Goal: Task Accomplishment & Management: Complete application form

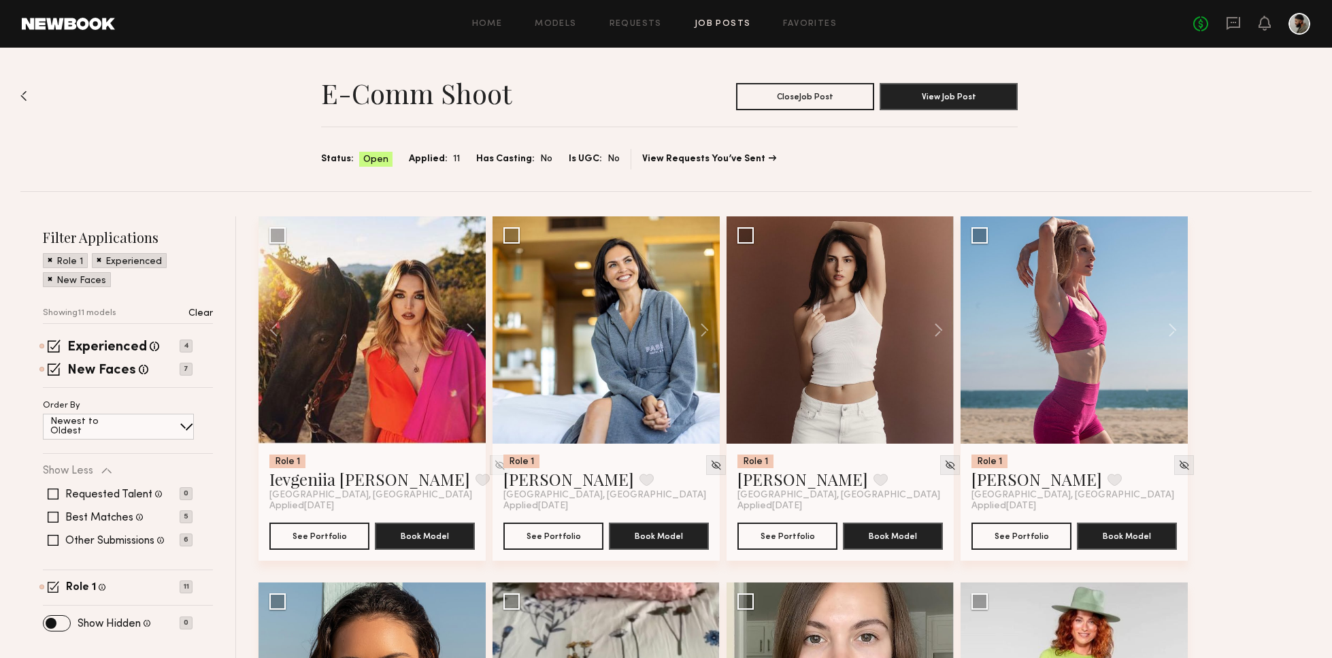
scroll to position [481, 0]
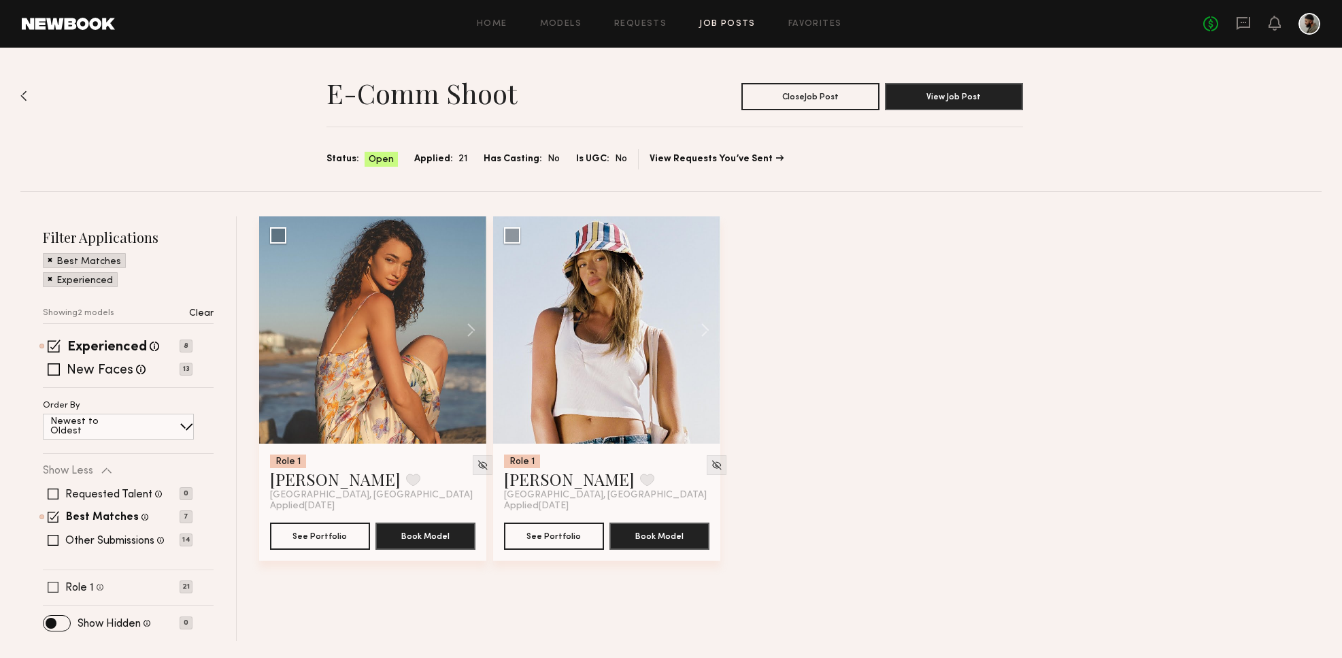
click at [56, 588] on span at bounding box center [53, 587] width 11 height 11
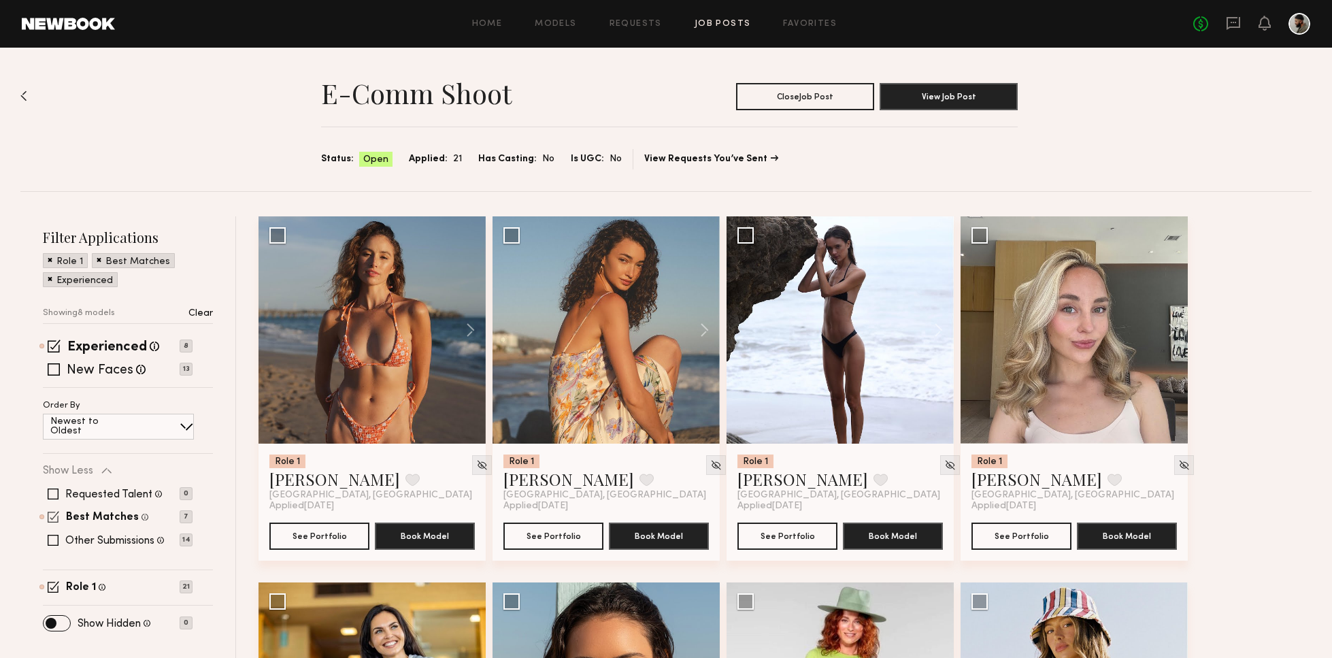
click at [51, 535] on span at bounding box center [53, 540] width 11 height 11
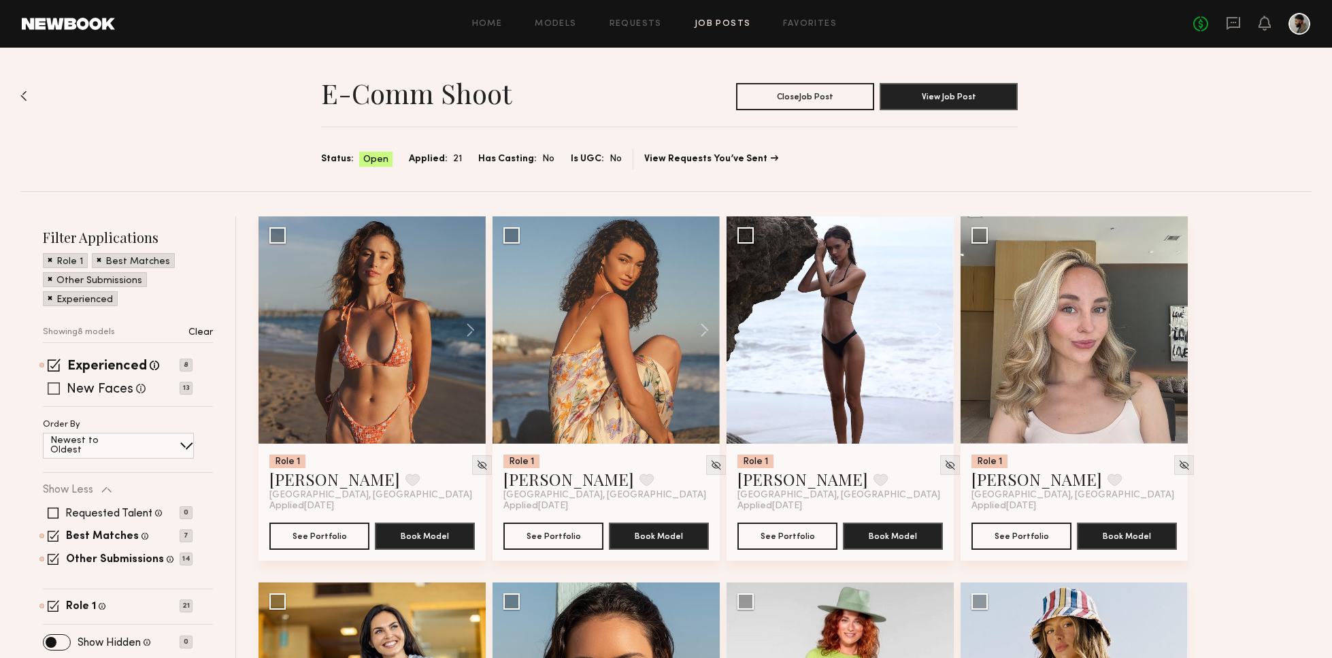
drag, startPoint x: 50, startPoint y: 392, endPoint x: 69, endPoint y: 392, distance: 19.7
click at [50, 392] on span at bounding box center [54, 388] width 12 height 12
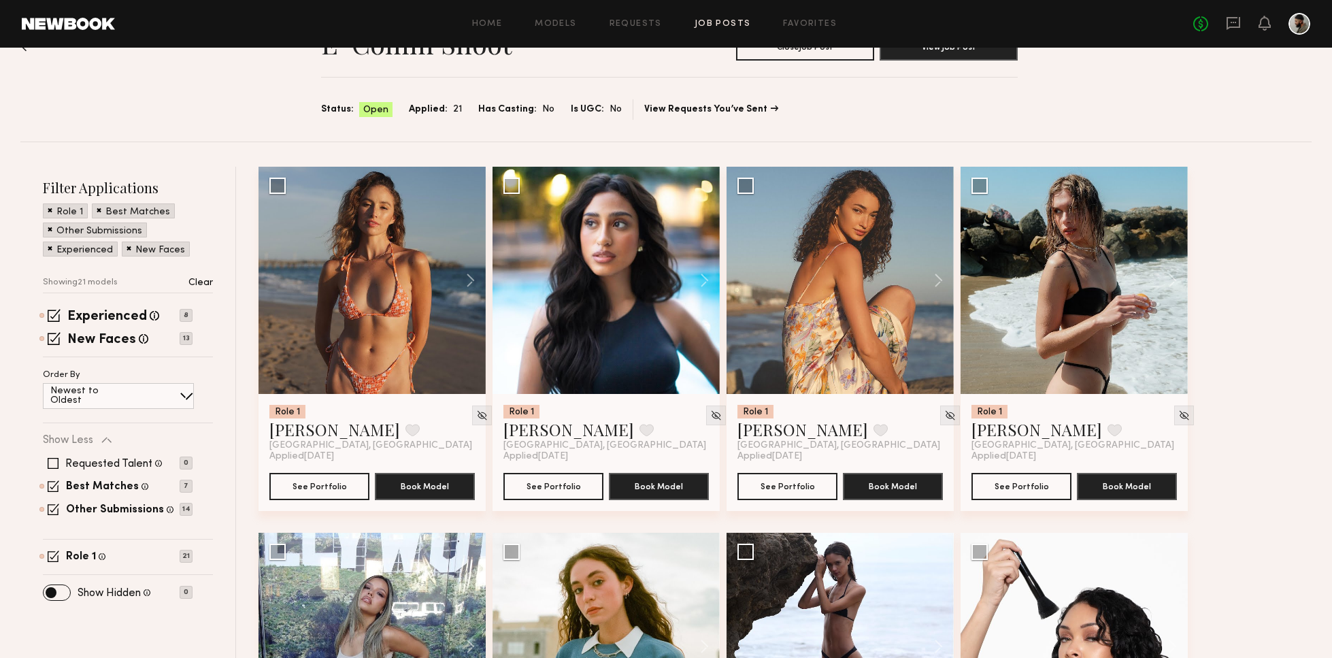
scroll to position [67, 0]
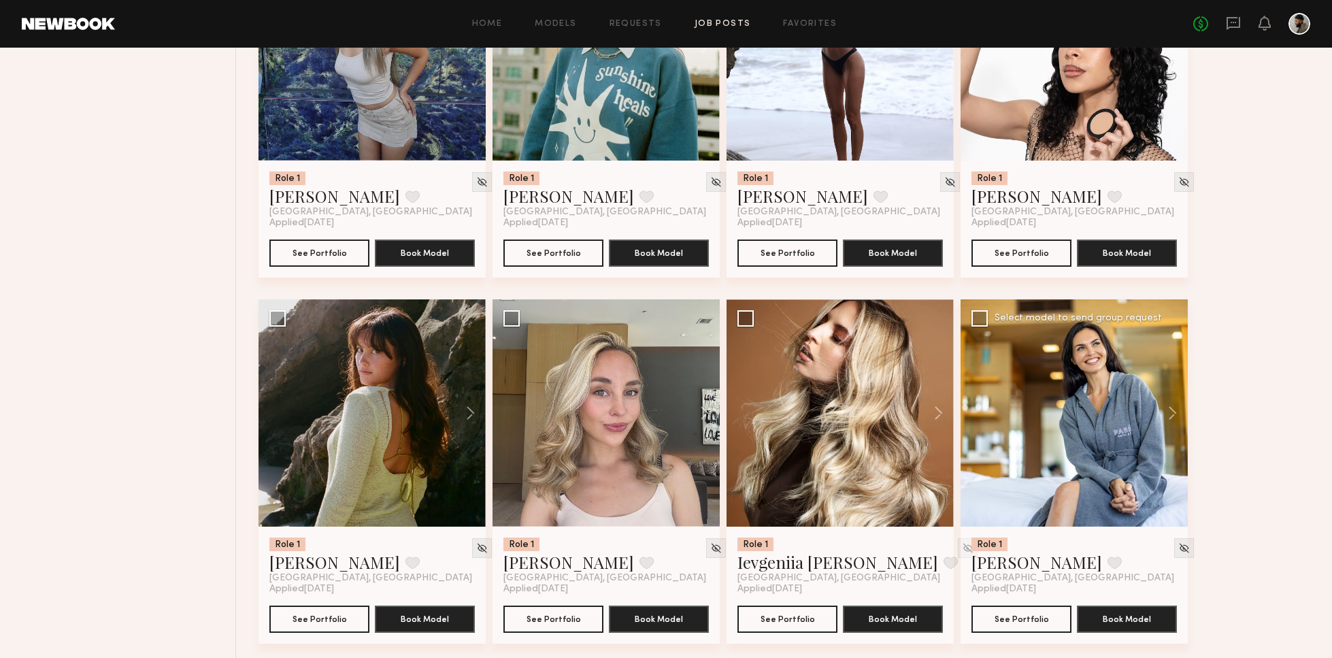
scroll to position [667, 0]
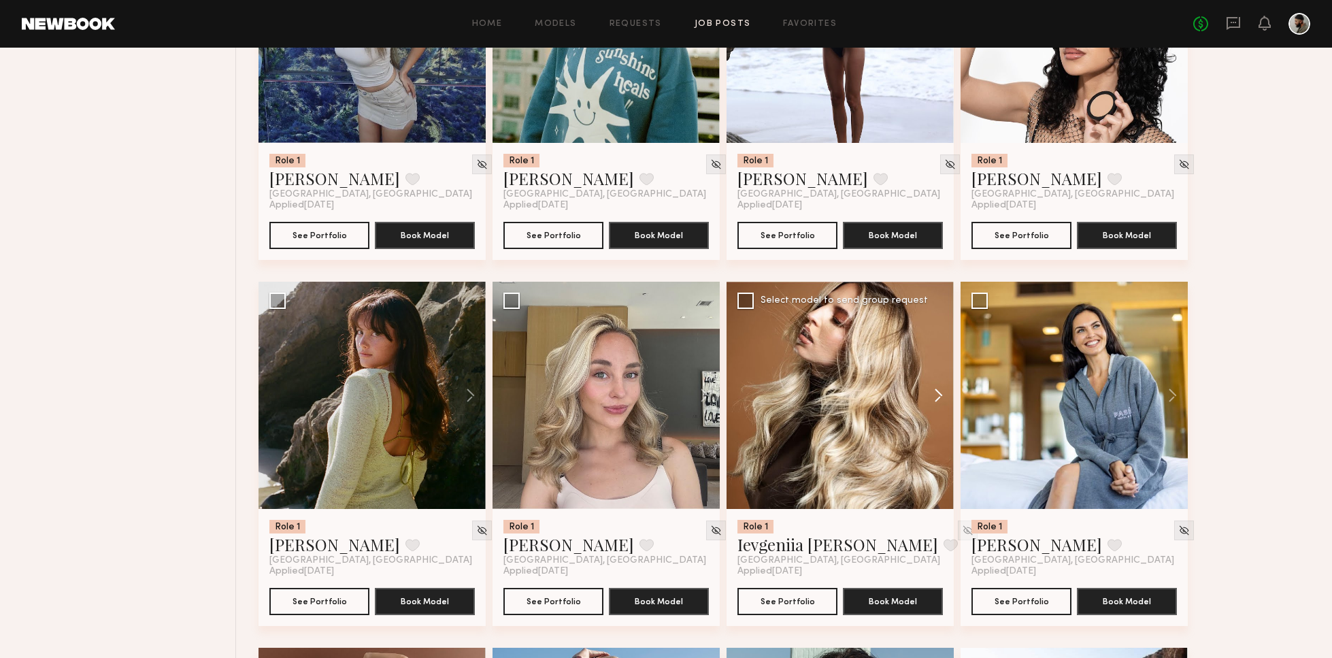
click at [940, 401] on button at bounding box center [932, 395] width 44 height 227
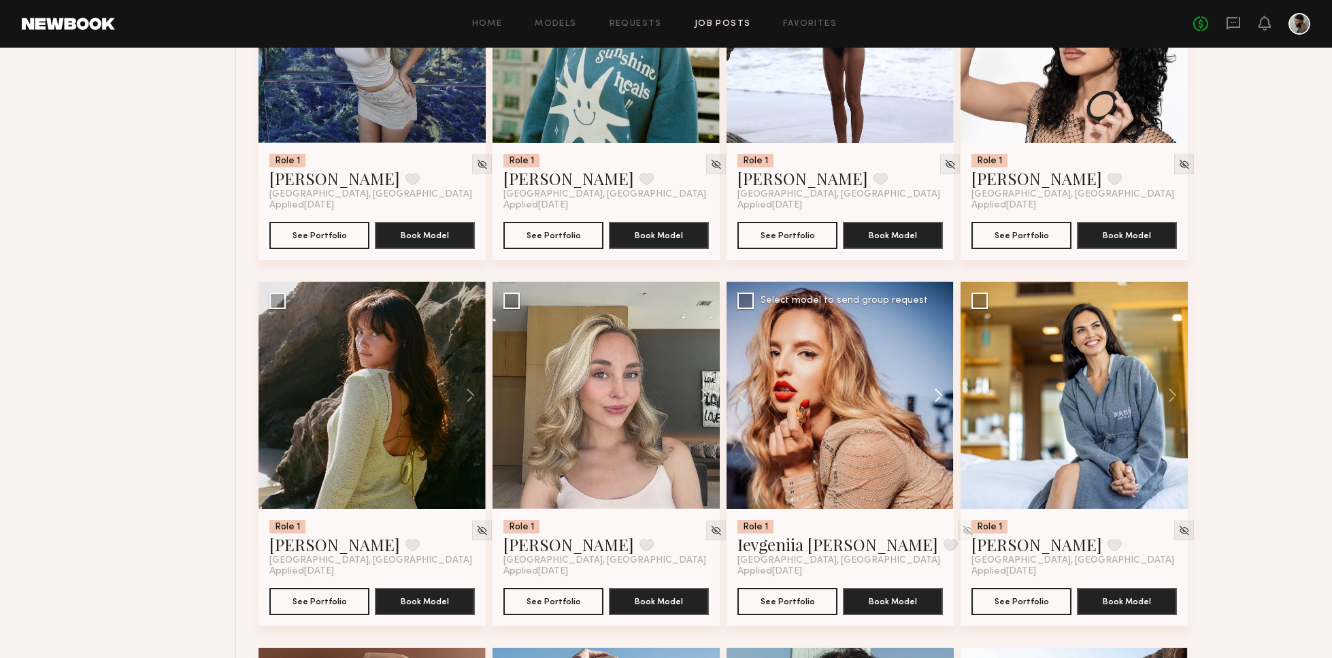
click at [938, 397] on button at bounding box center [932, 395] width 44 height 227
click at [939, 397] on button at bounding box center [932, 395] width 44 height 227
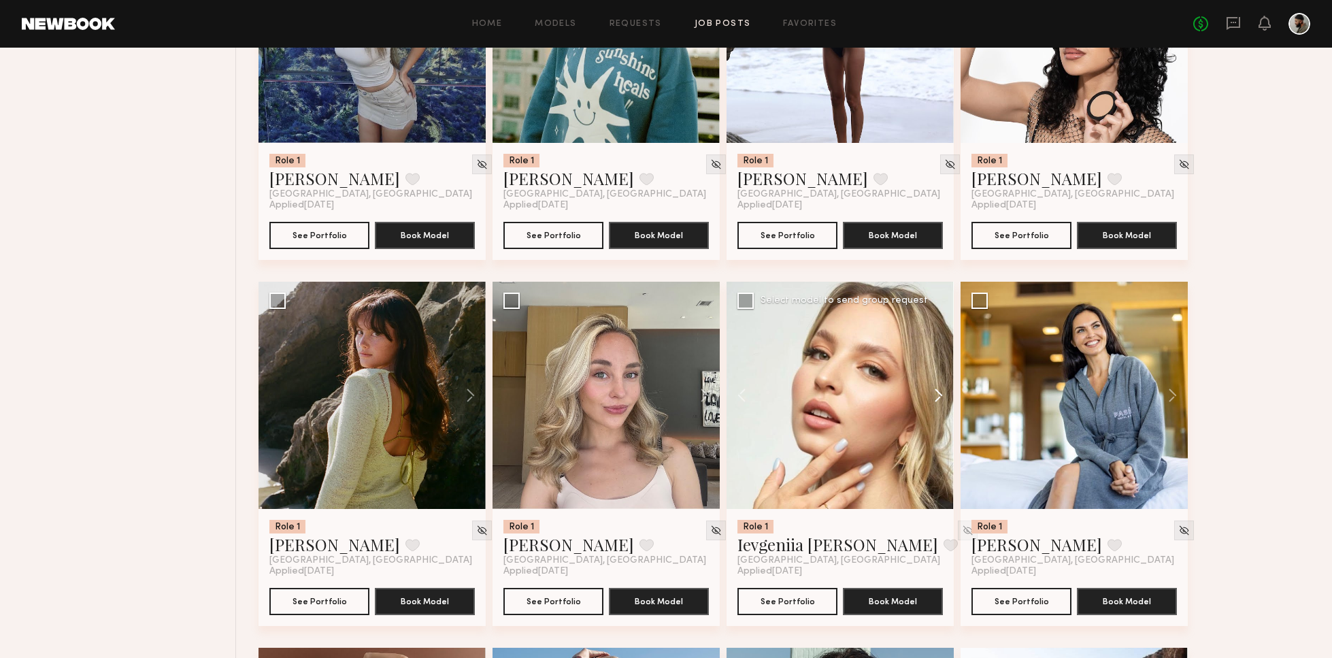
click at [938, 397] on button at bounding box center [932, 395] width 44 height 227
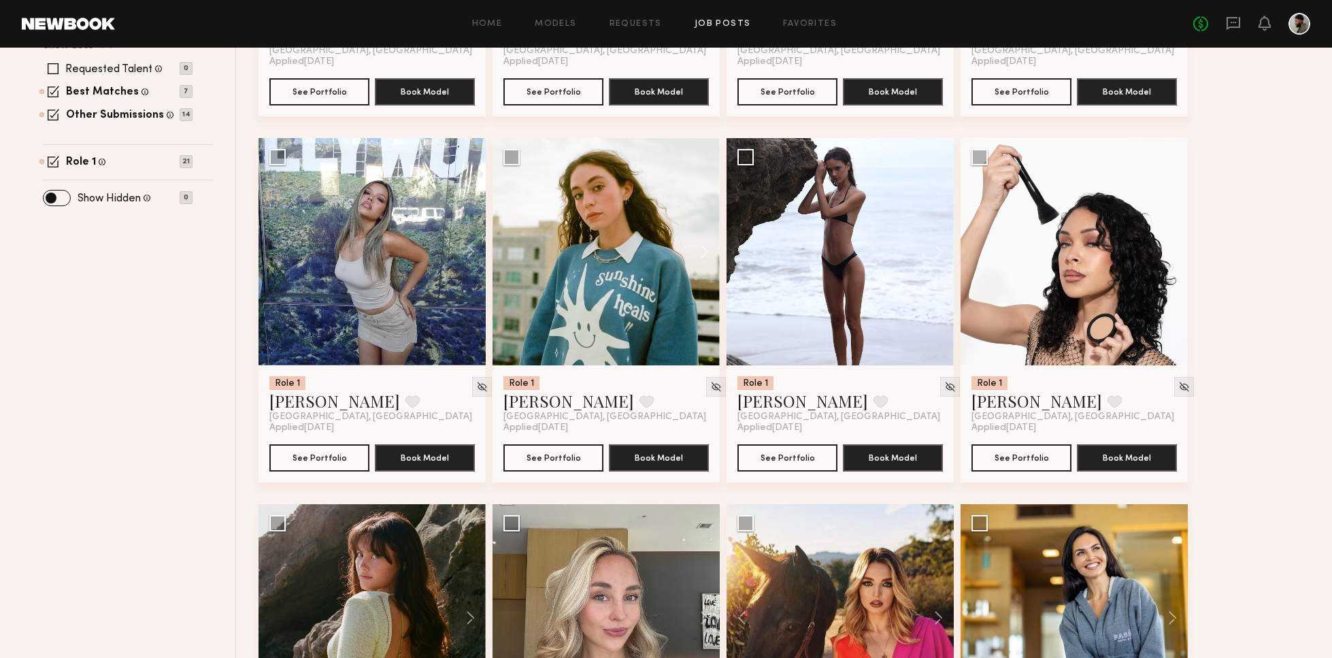
scroll to position [429, 0]
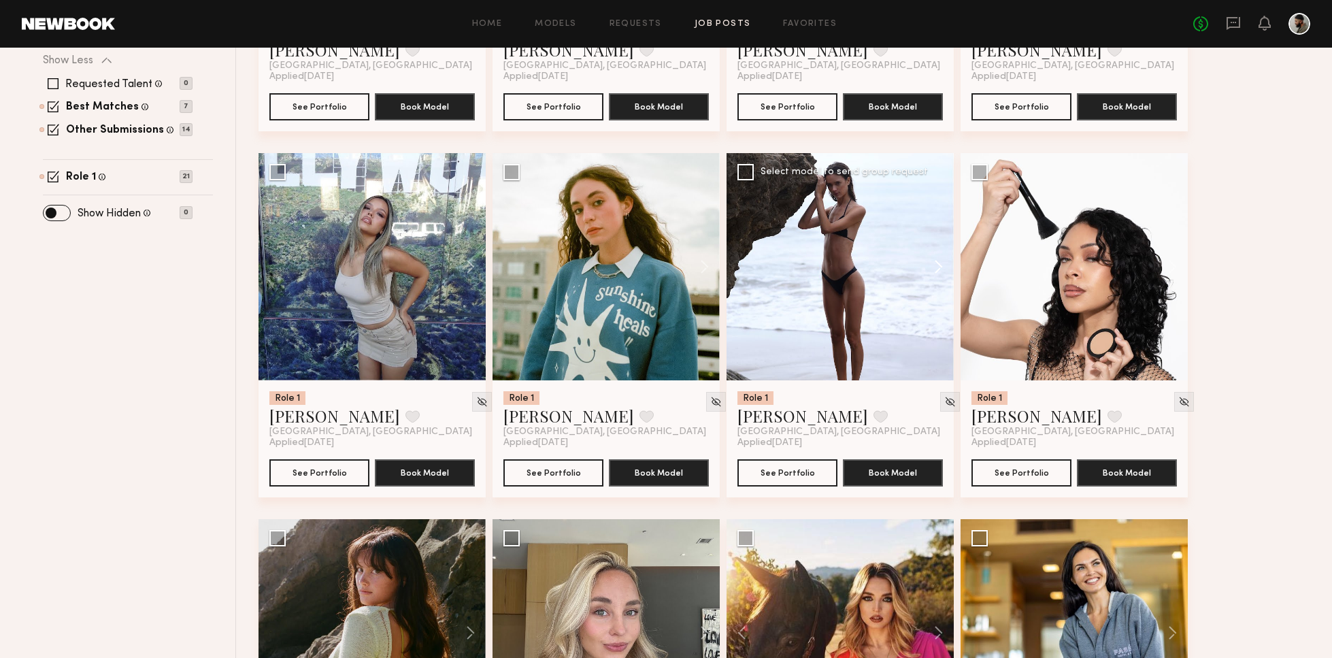
click at [940, 269] on button at bounding box center [932, 266] width 44 height 227
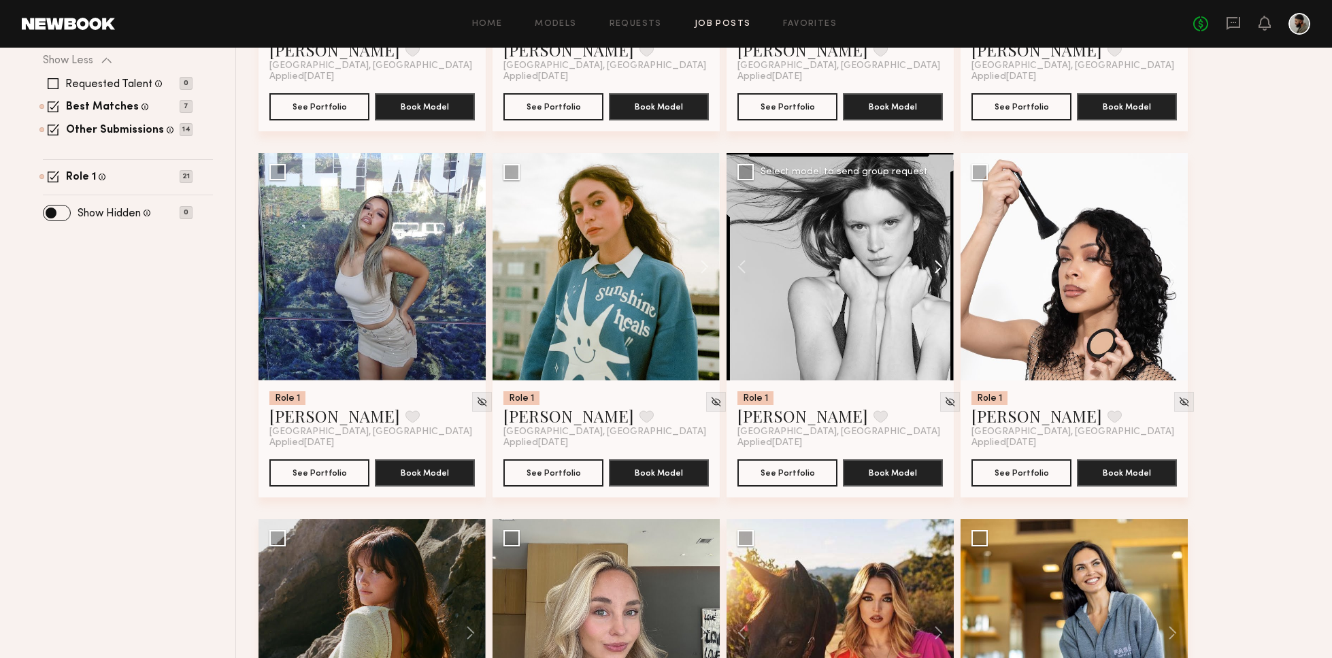
click at [939, 267] on button at bounding box center [932, 266] width 44 height 227
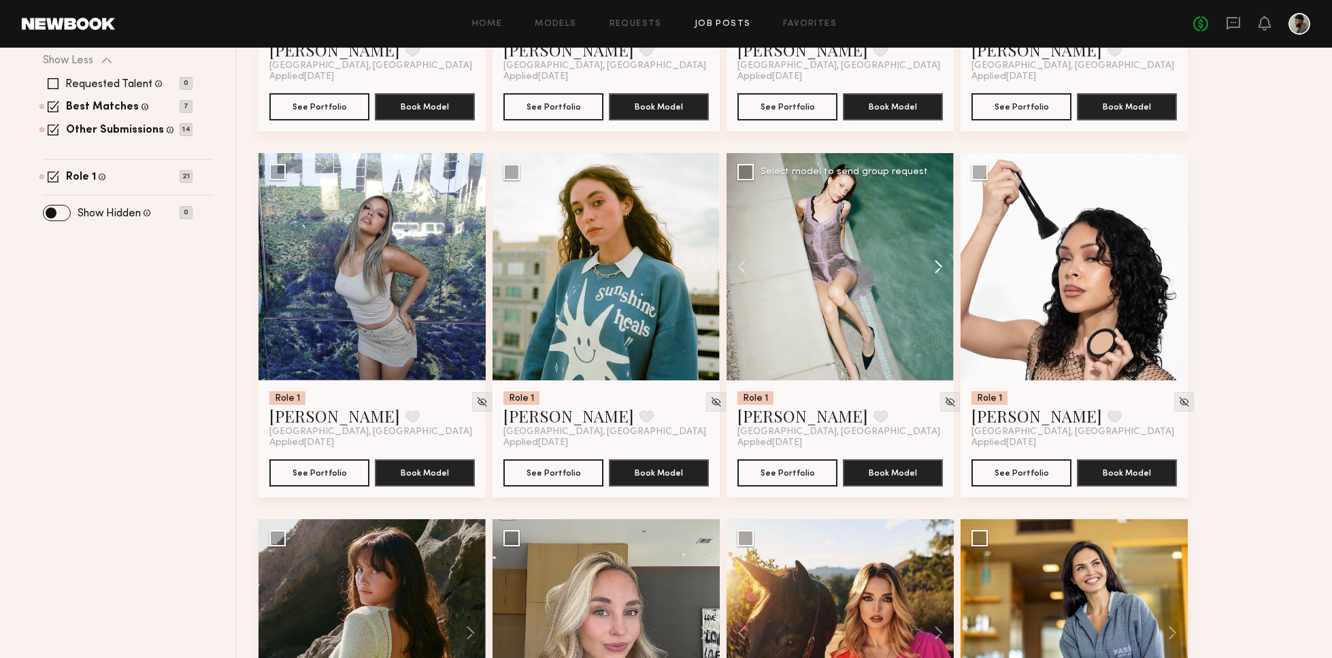
click at [940, 266] on button at bounding box center [932, 266] width 44 height 227
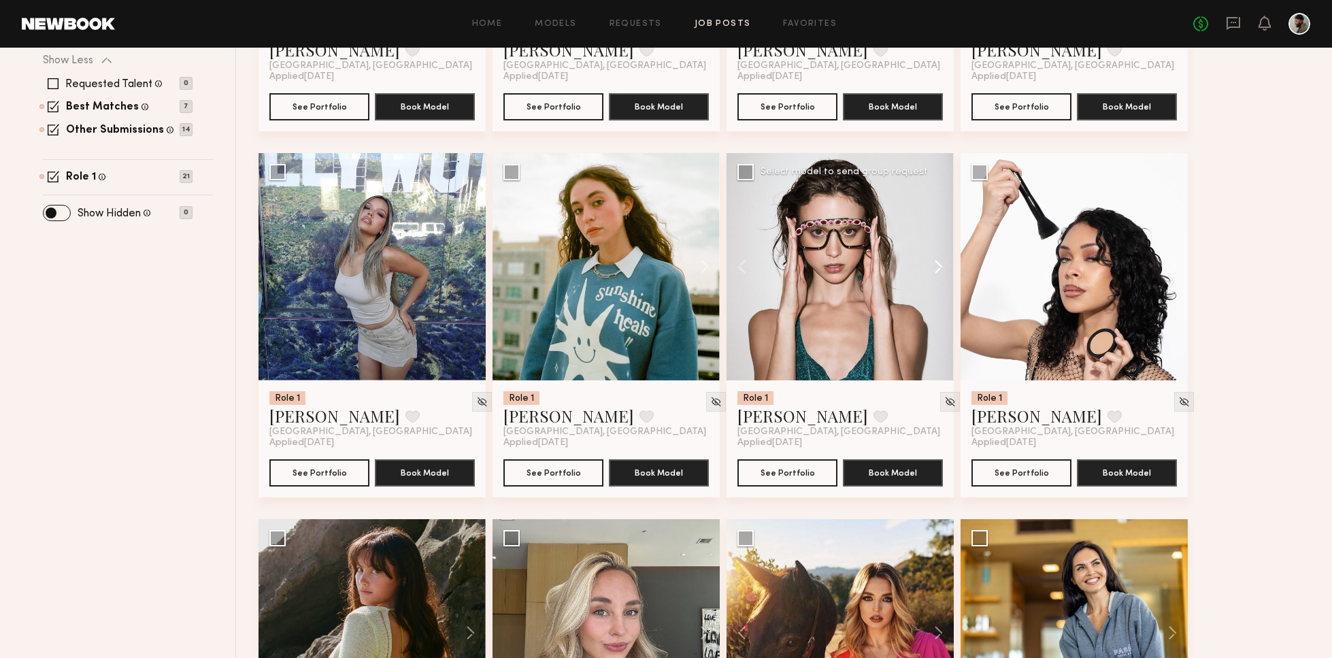
click at [942, 267] on button at bounding box center [932, 266] width 44 height 227
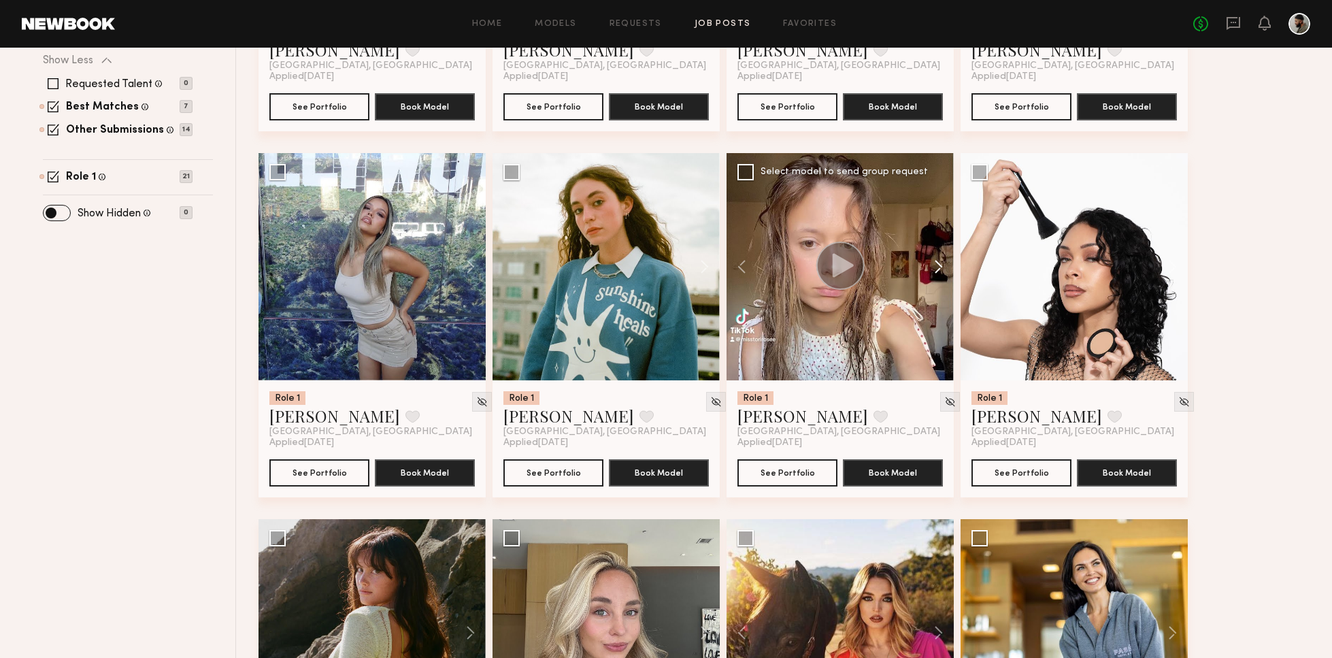
click at [943, 268] on button at bounding box center [932, 266] width 44 height 227
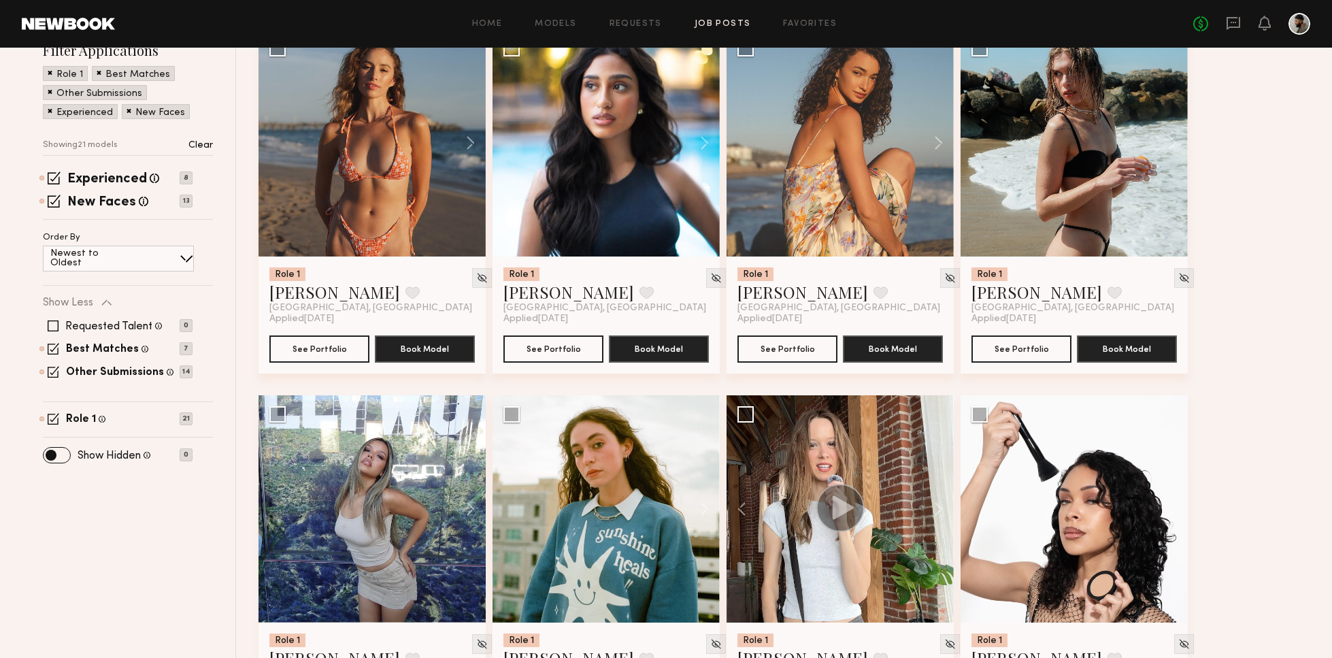
scroll to position [0, 0]
